Goal: Task Accomplishment & Management: Manage account settings

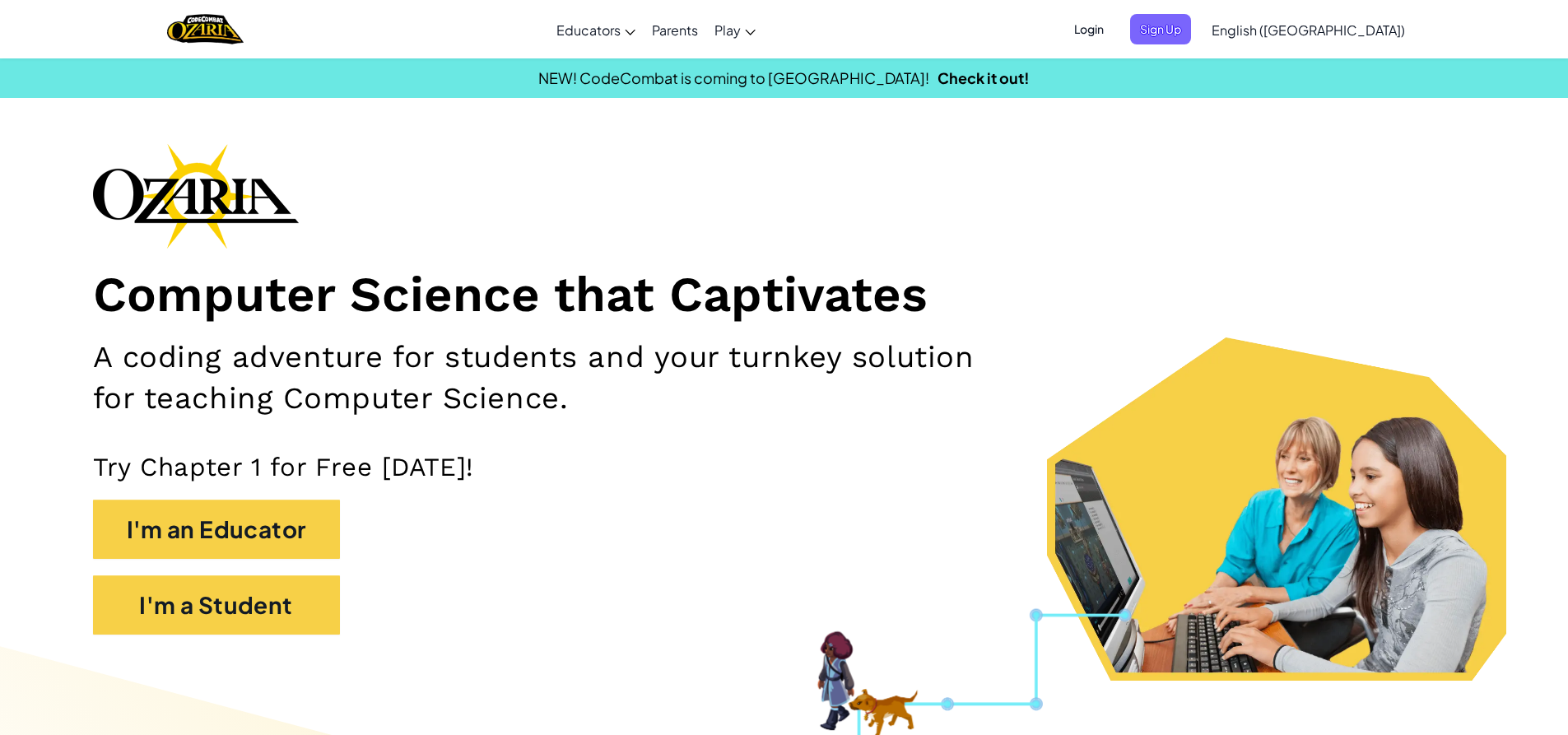
click at [1113, 28] on span "Login" at bounding box center [1089, 29] width 50 height 31
